Goal: Check status: Check status

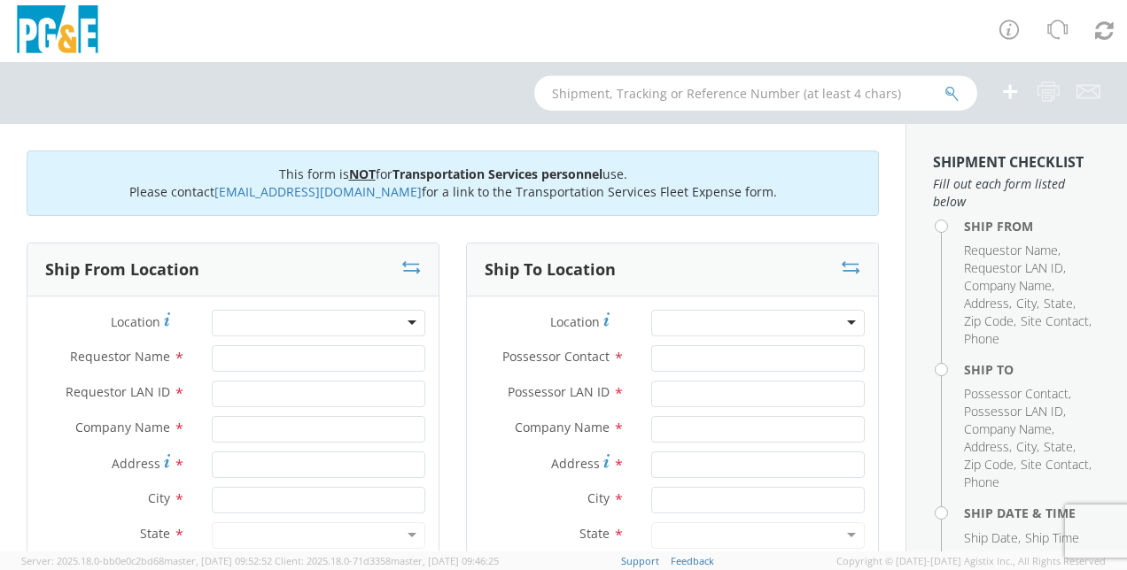
click at [780, 92] on input "text" at bounding box center [755, 92] width 443 height 35
paste input "B34952"
click at [944, 84] on button "submit" at bounding box center [951, 94] width 15 height 21
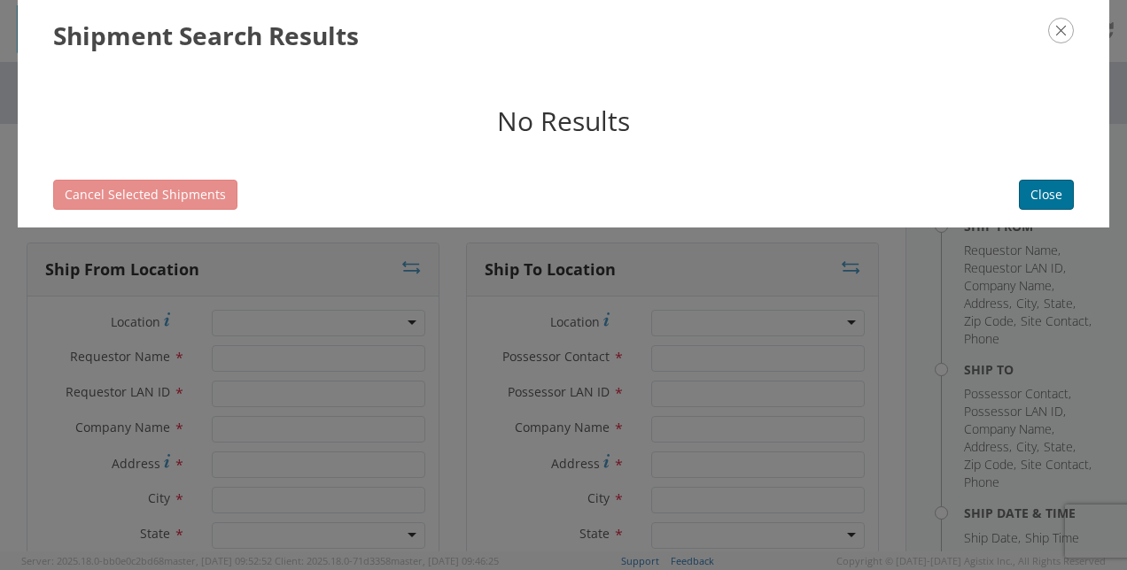
click at [1027, 191] on button "Close" at bounding box center [1046, 195] width 55 height 30
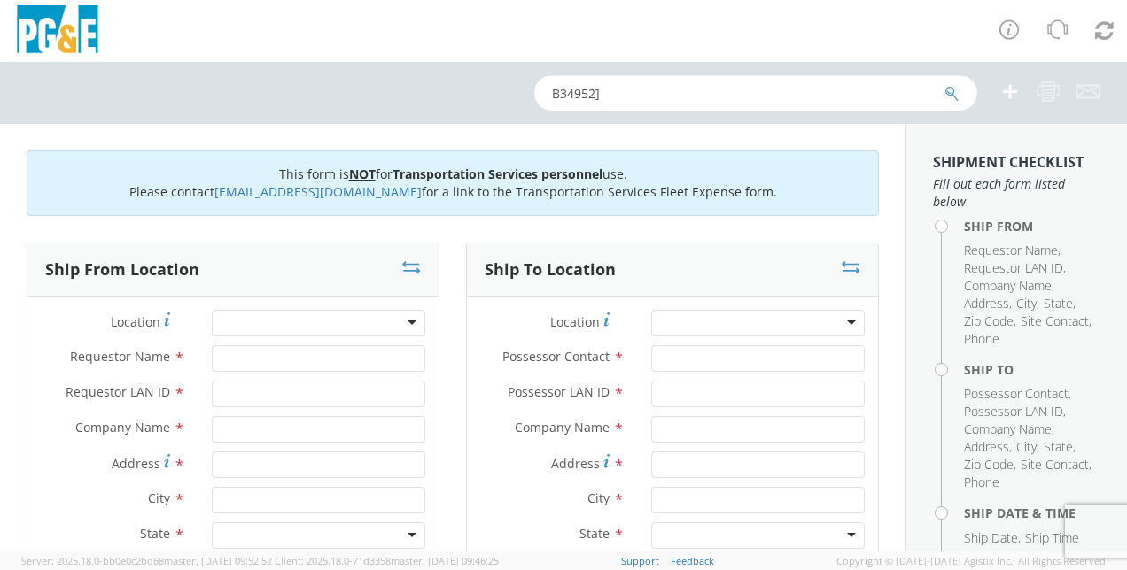
click at [664, 97] on input "B34952]" at bounding box center [755, 92] width 443 height 35
click at [678, 97] on input "B34952]" at bounding box center [755, 92] width 443 height 35
type input "B34952"
click at [944, 84] on button "submit" at bounding box center [951, 94] width 15 height 21
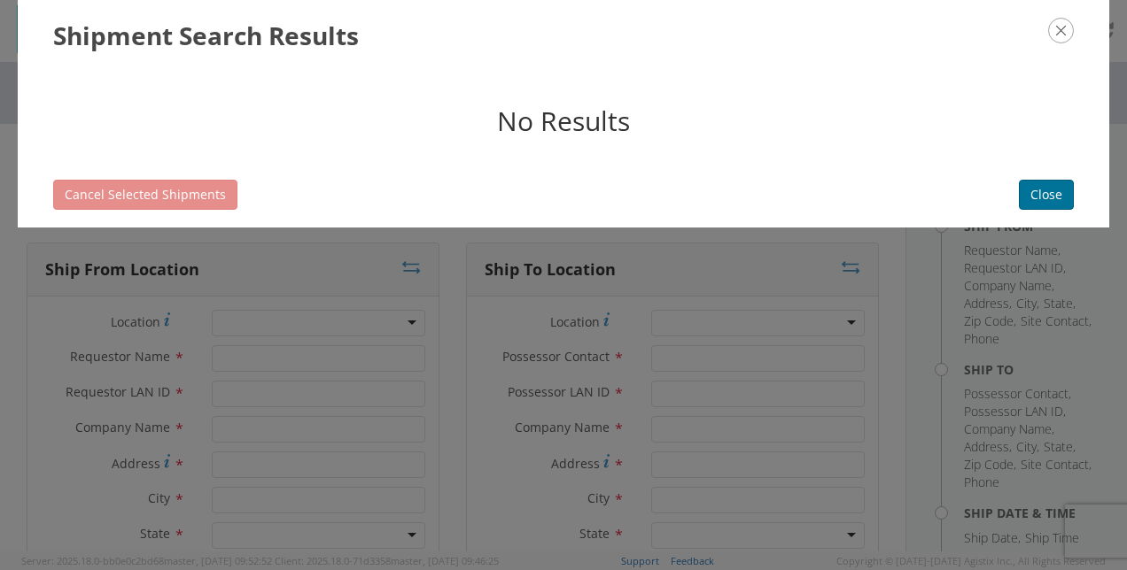
click at [1042, 205] on button "Close" at bounding box center [1046, 195] width 55 height 30
